Goal: Entertainment & Leisure: Consume media (video, audio)

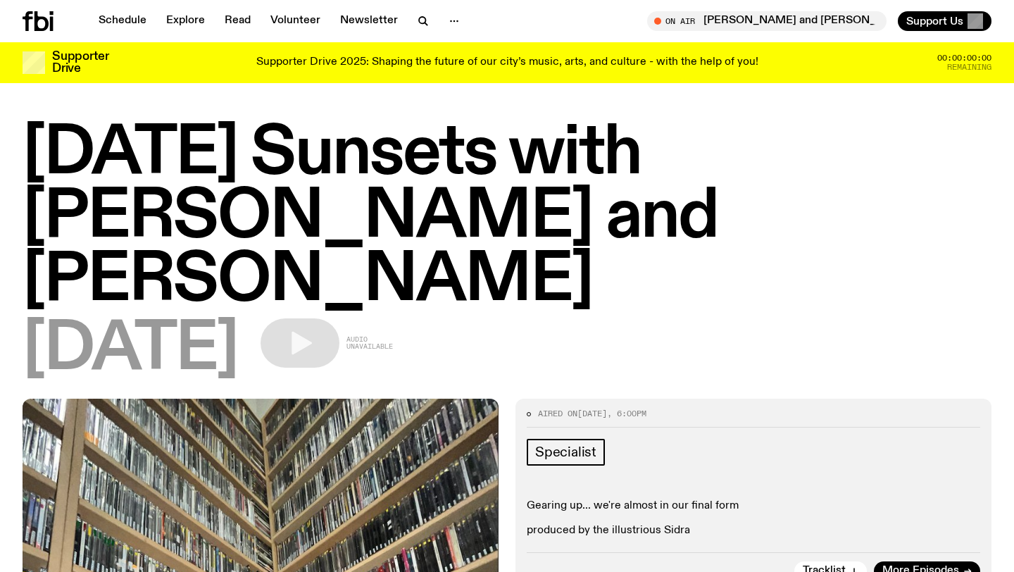
scroll to position [1364, 0]
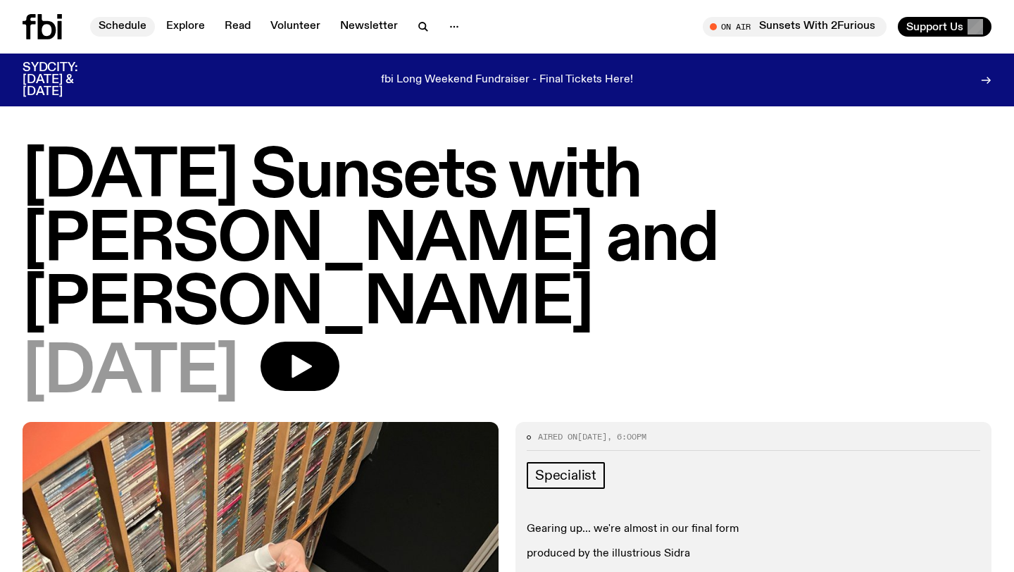
click at [133, 34] on link "Schedule" at bounding box center [122, 27] width 65 height 20
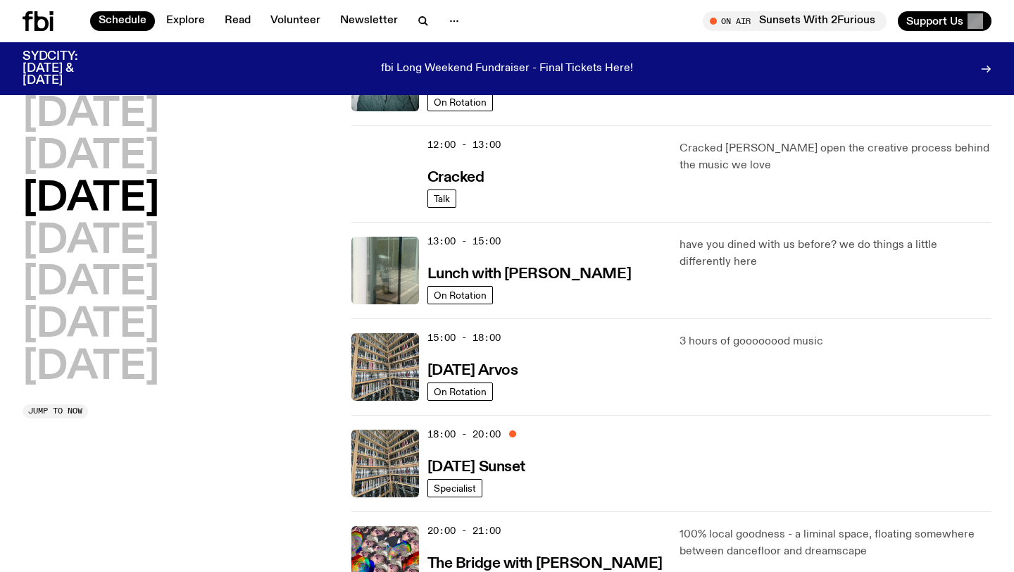
scroll to position [298, 0]
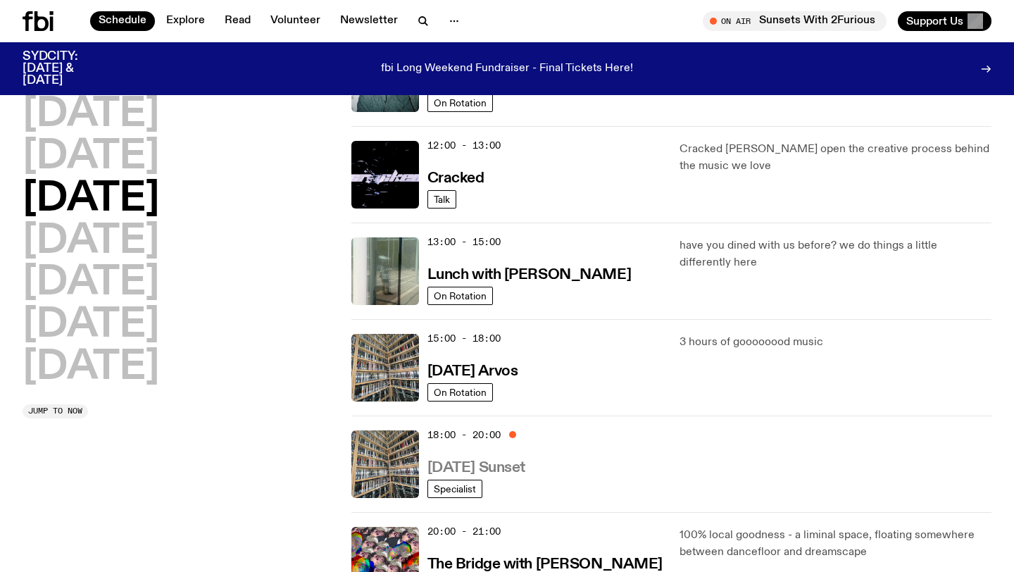
click at [463, 465] on h3 "Wednesday Sunset" at bounding box center [476, 468] width 98 height 15
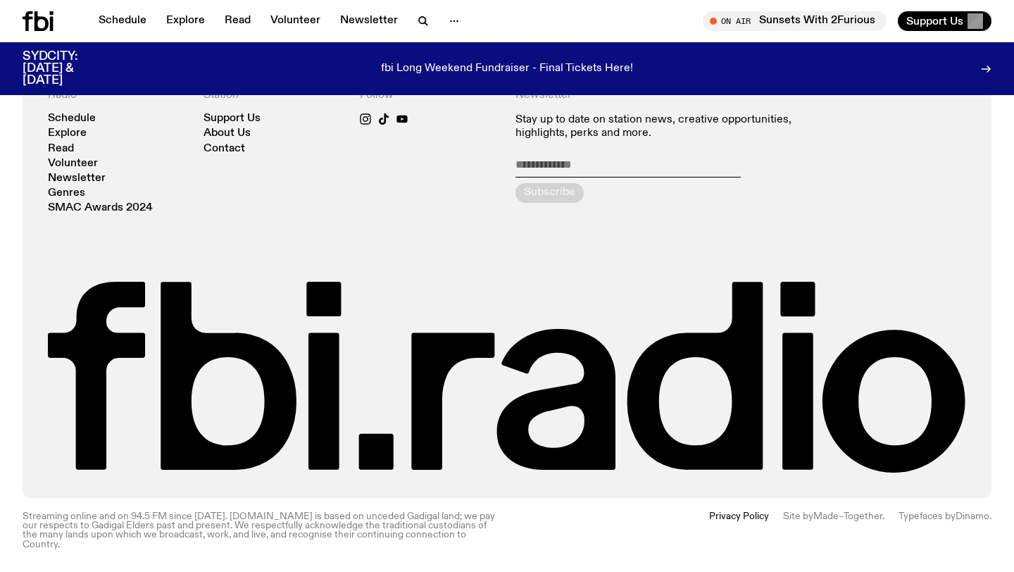
scroll to position [548, 0]
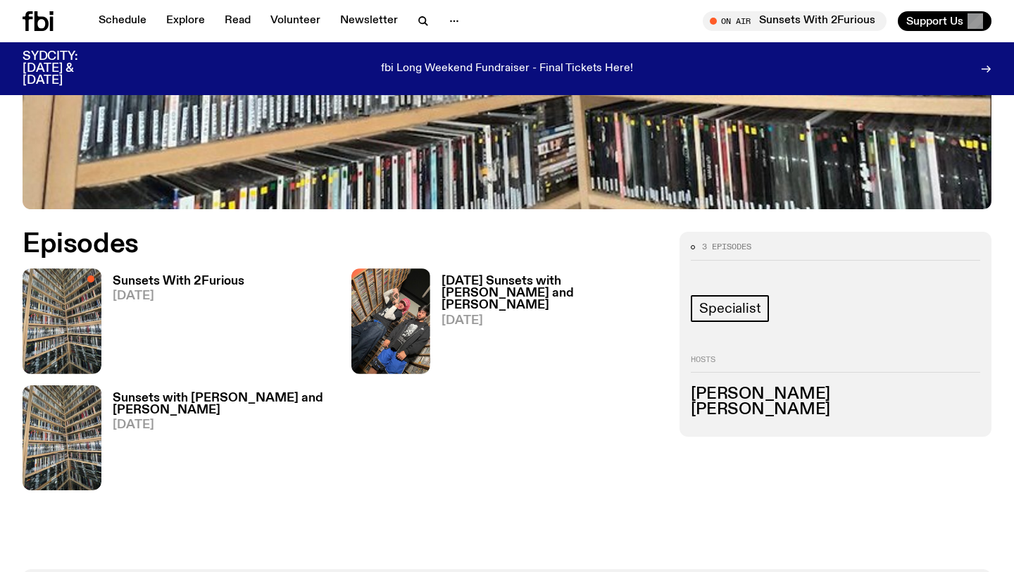
click at [200, 398] on h3 "Sunsets with Benny and Mateo" at bounding box center [224, 404] width 222 height 24
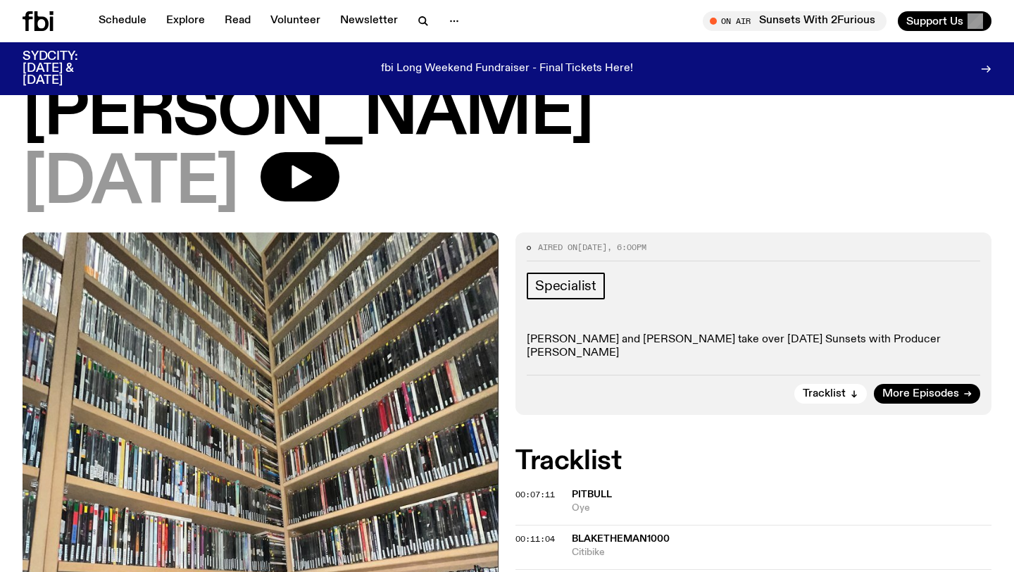
scroll to position [35, 0]
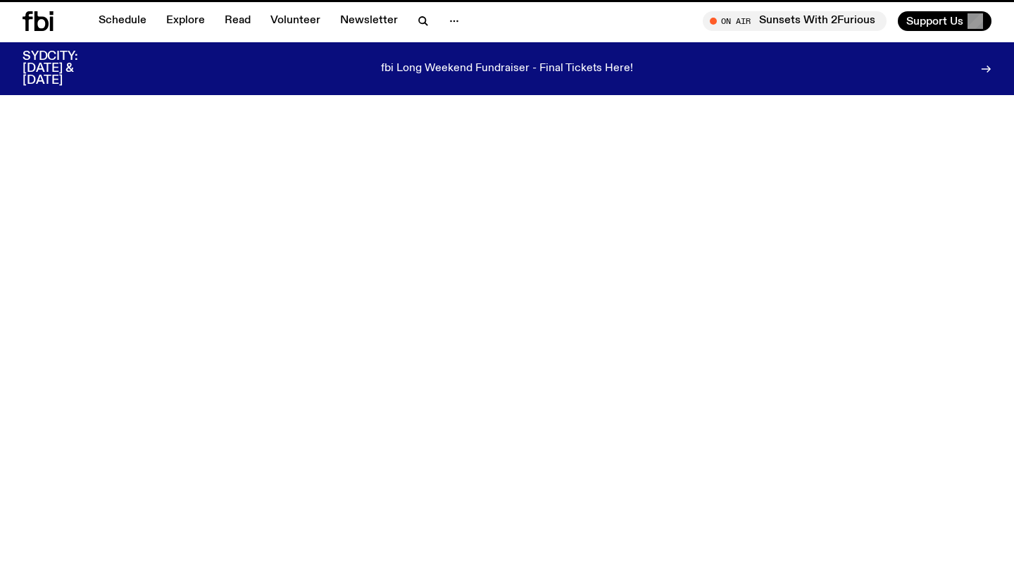
scroll to position [548, 0]
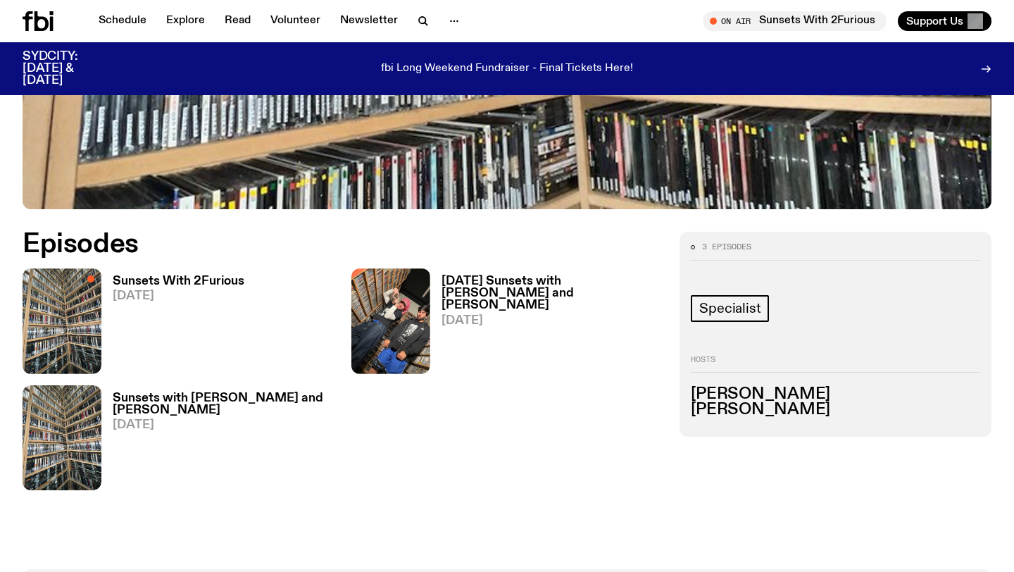
click at [150, 277] on h3 "Sunsets With 2Furious" at bounding box center [179, 281] width 132 height 12
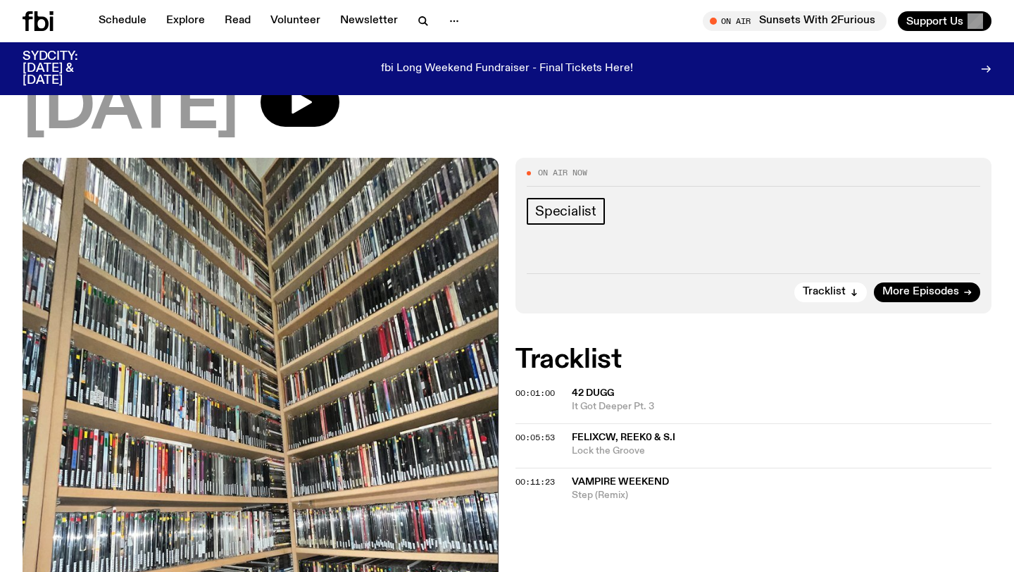
scroll to position [158, 0]
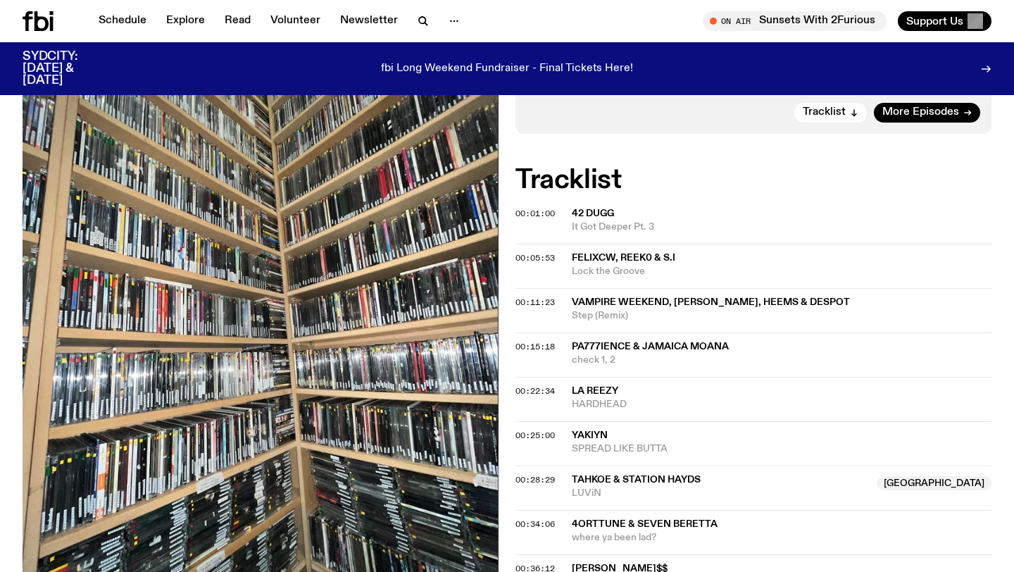
scroll to position [142, 0]
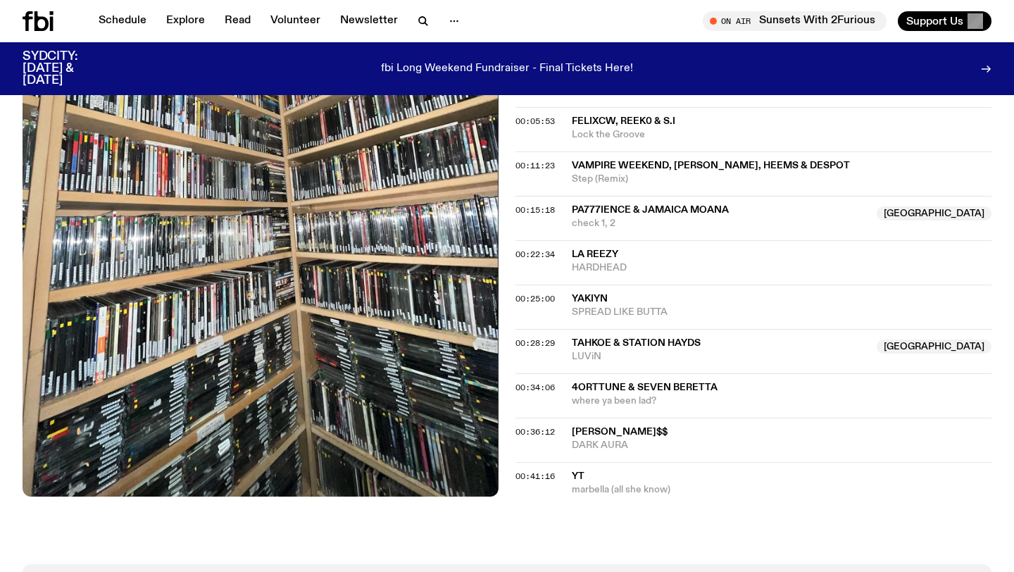
scroll to position [444, 0]
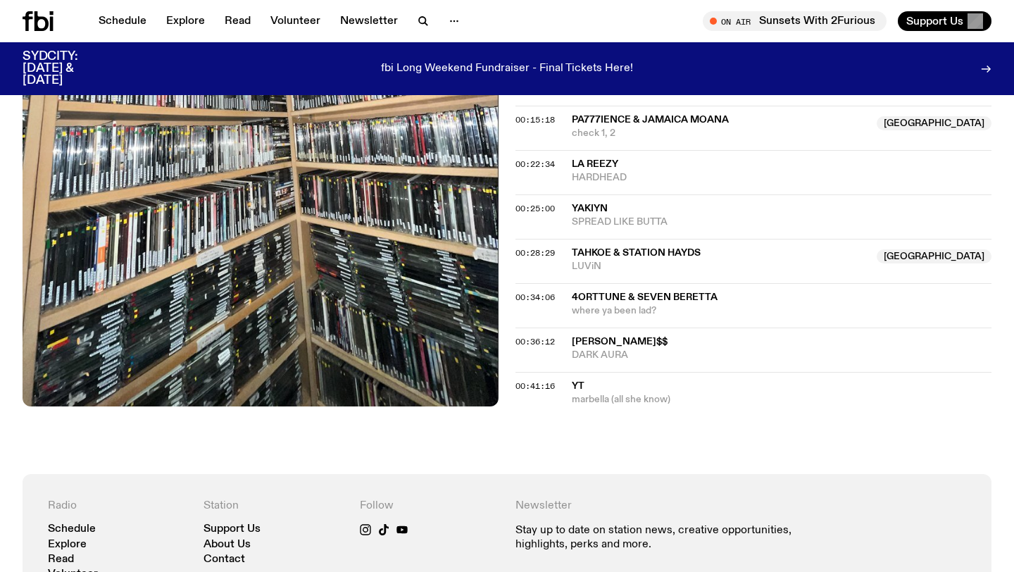
scroll to position [531, 0]
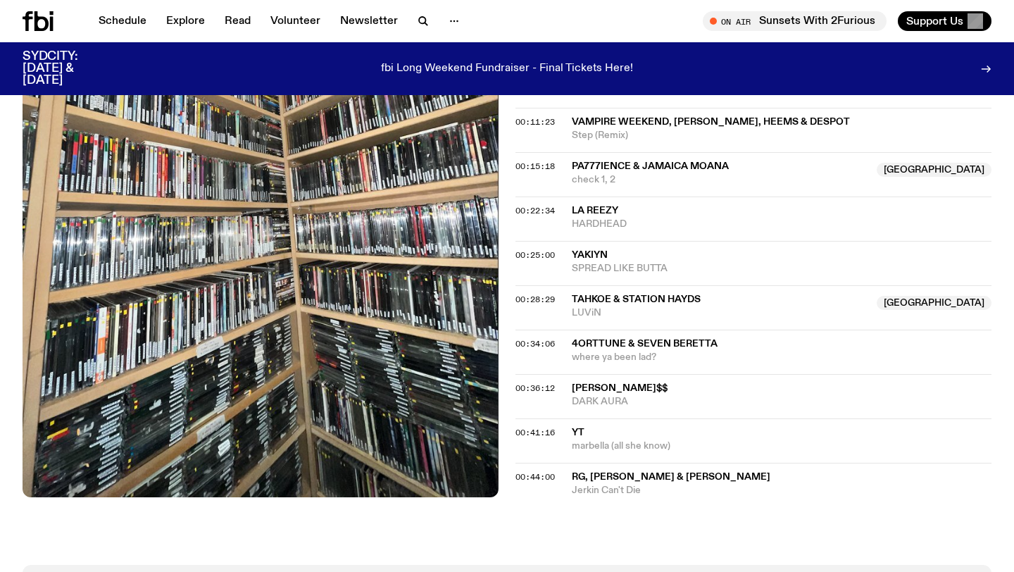
scroll to position [482, 0]
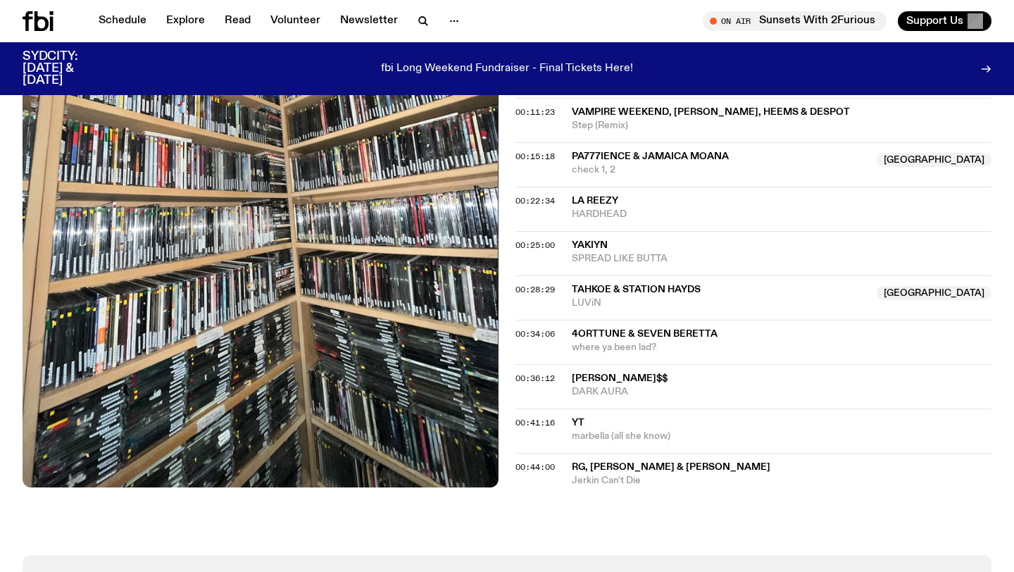
scroll to position [494, 0]
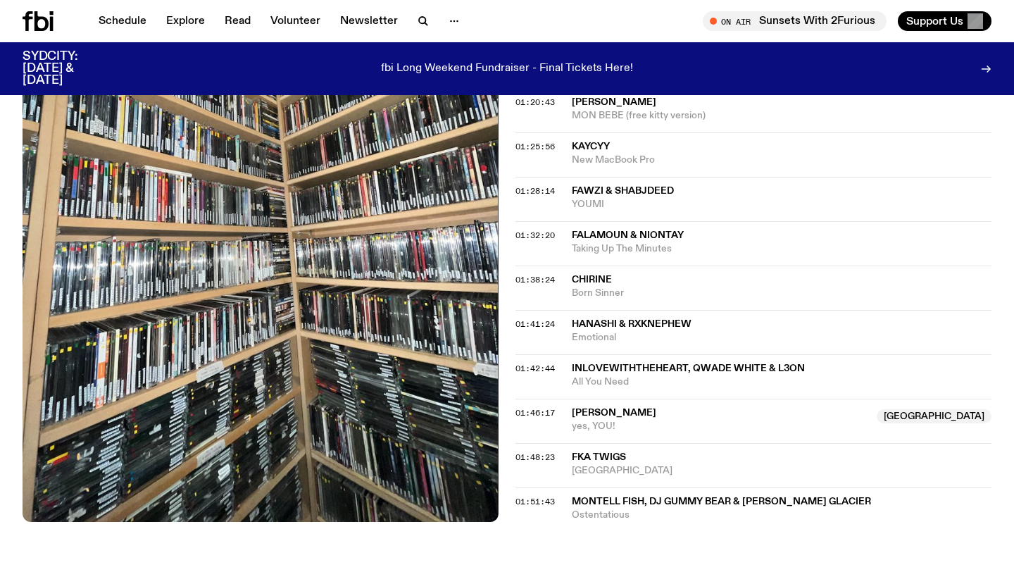
scroll to position [1284, 0]
